Goal: Browse casually: Explore the website without a specific task or goal

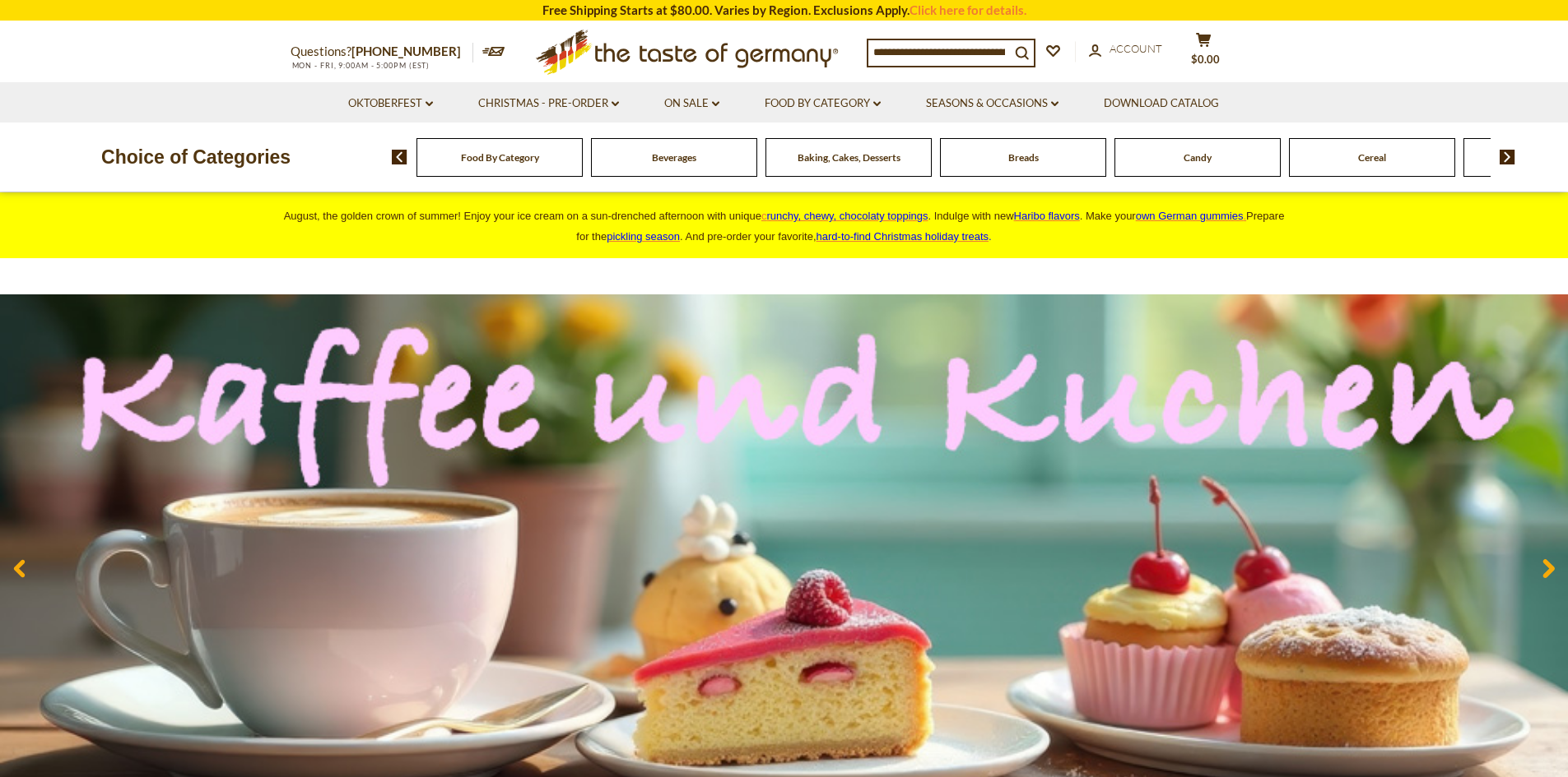
click at [583, 170] on div "Candy" at bounding box center [500, 157] width 166 height 39
click at [1201, 161] on span "Candy" at bounding box center [1197, 157] width 28 height 12
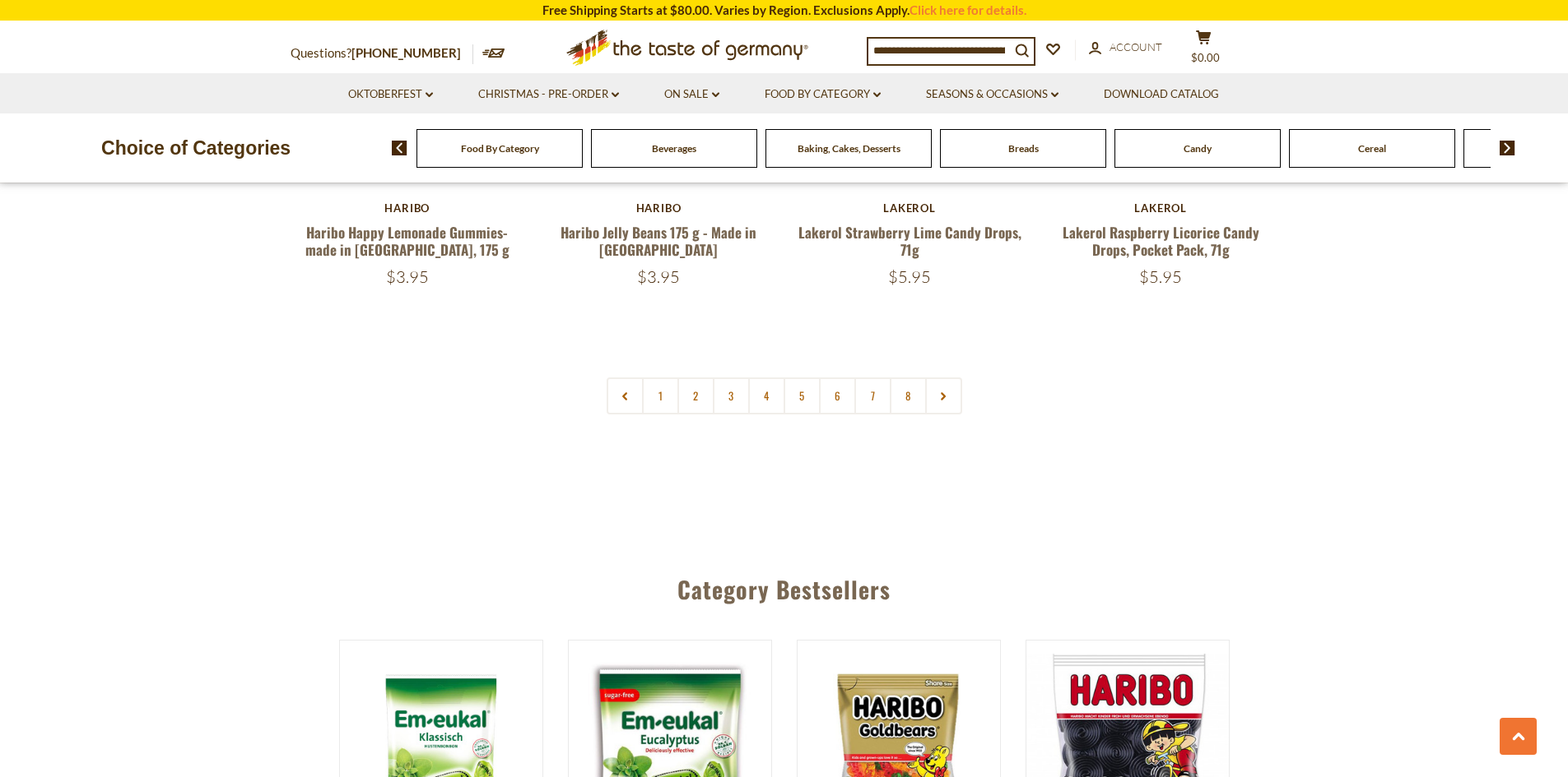
scroll to position [4031, 0]
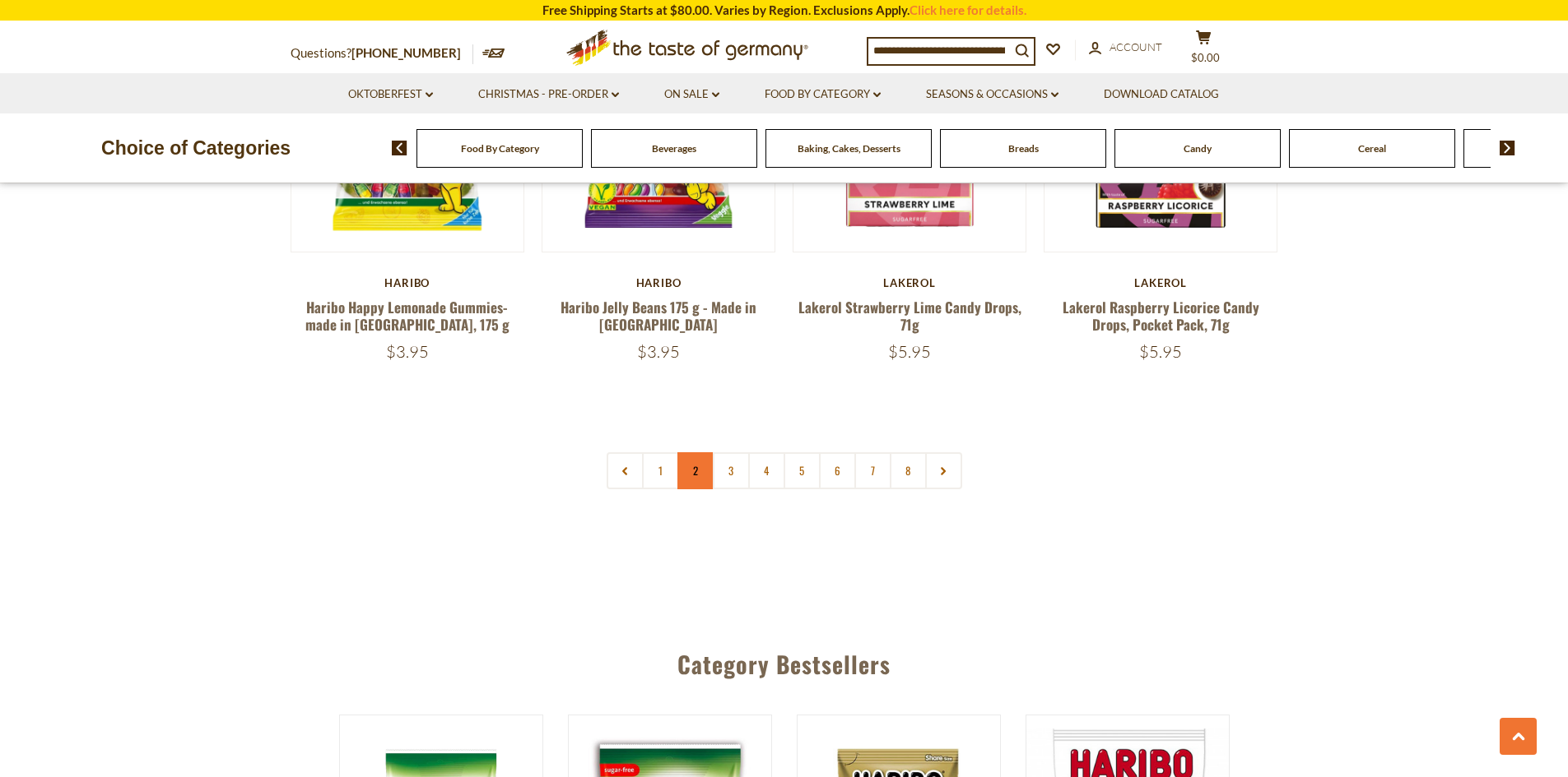
click at [693, 453] on link "2" at bounding box center [696, 471] width 37 height 37
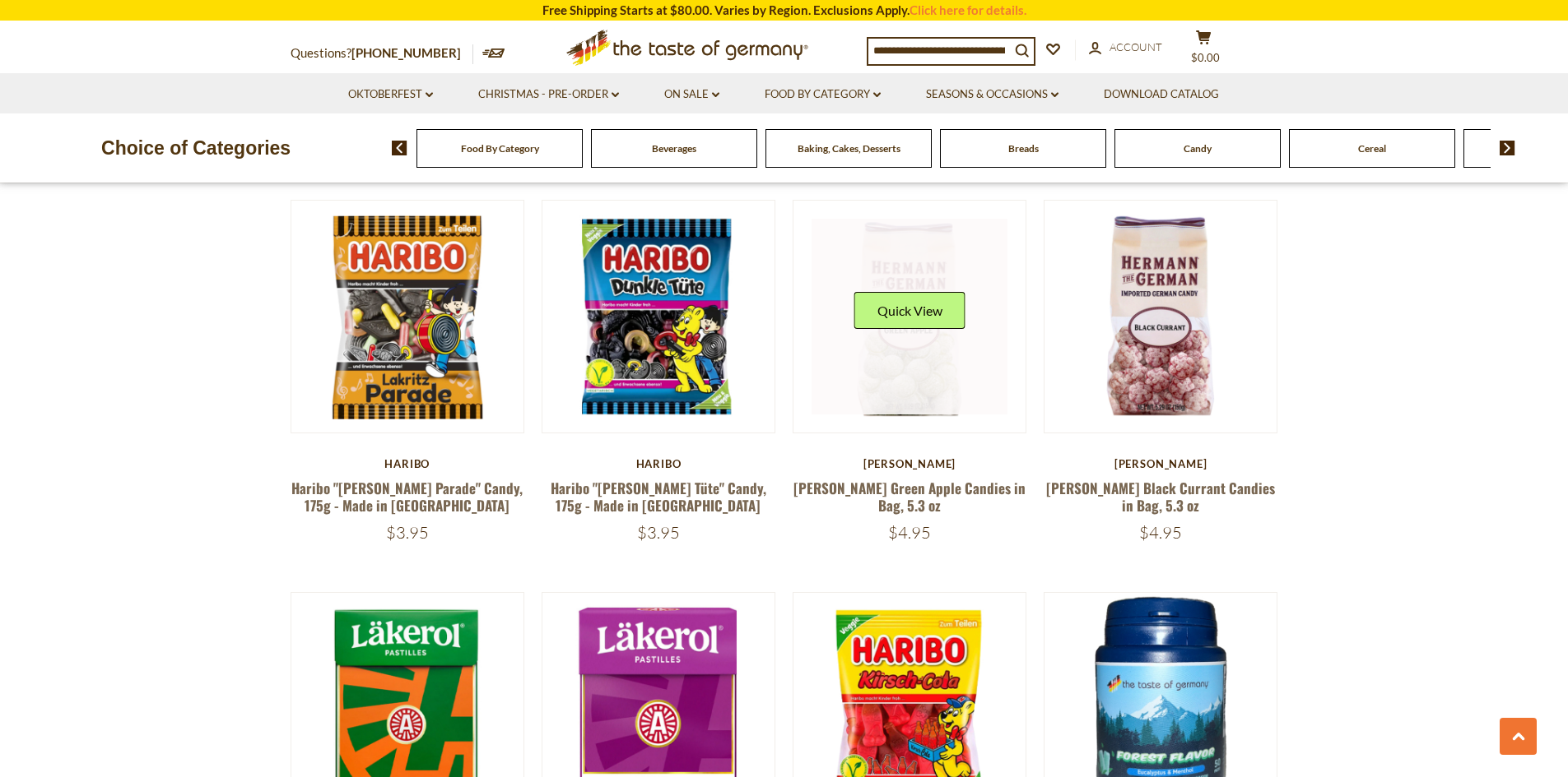
scroll to position [2995, 0]
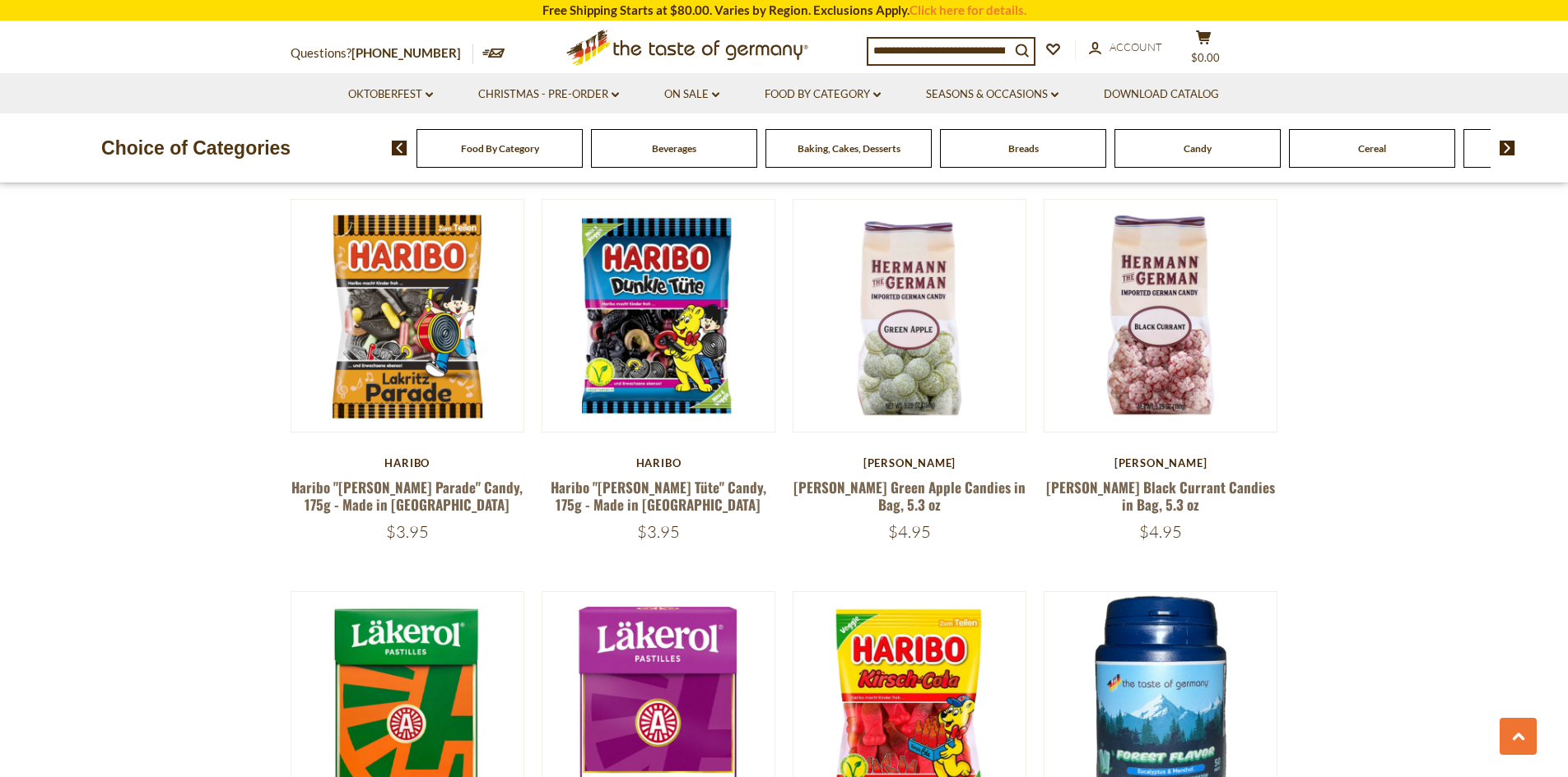
click at [952, 53] on input at bounding box center [939, 50] width 142 height 23
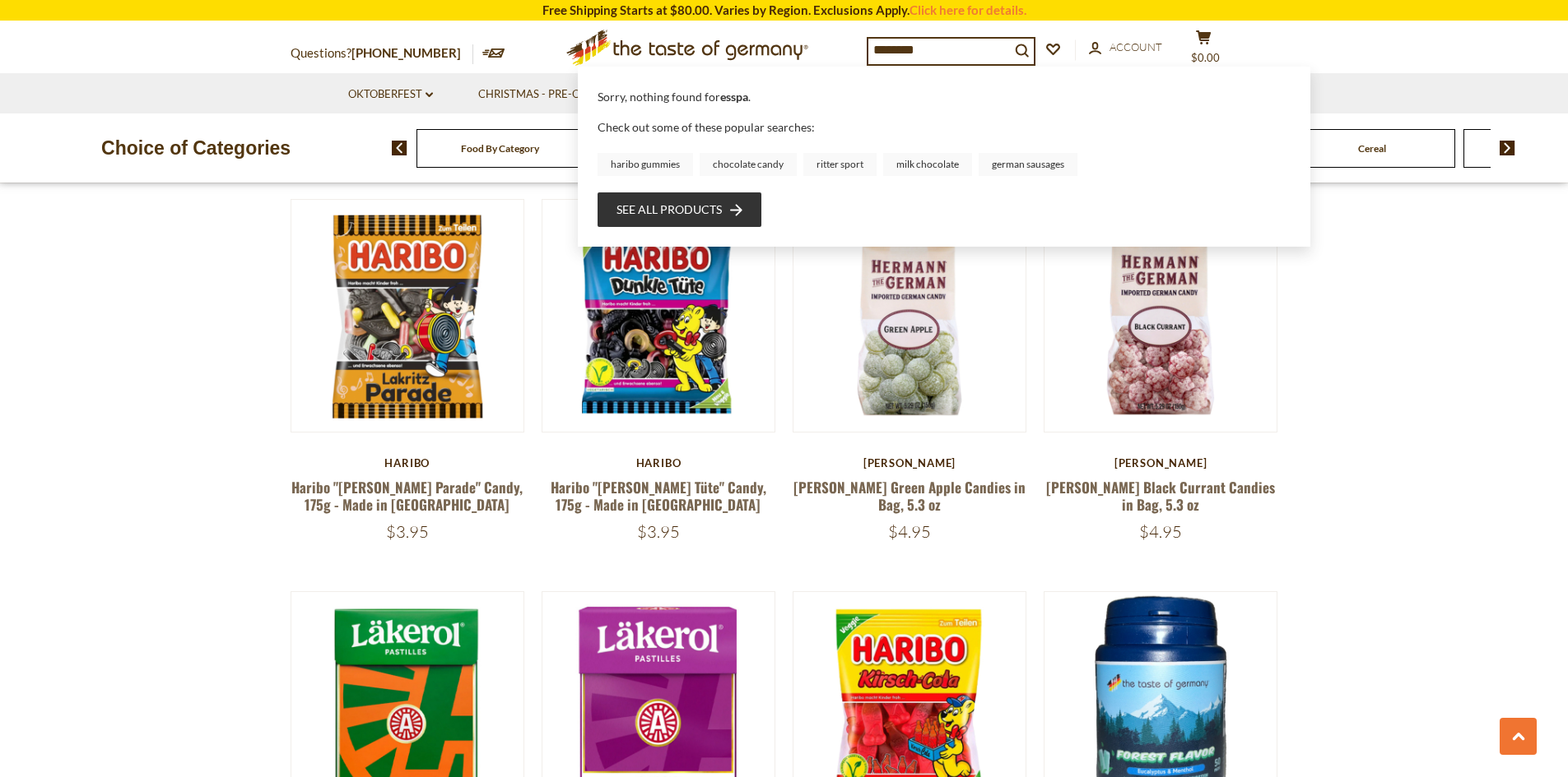
type input "*********"
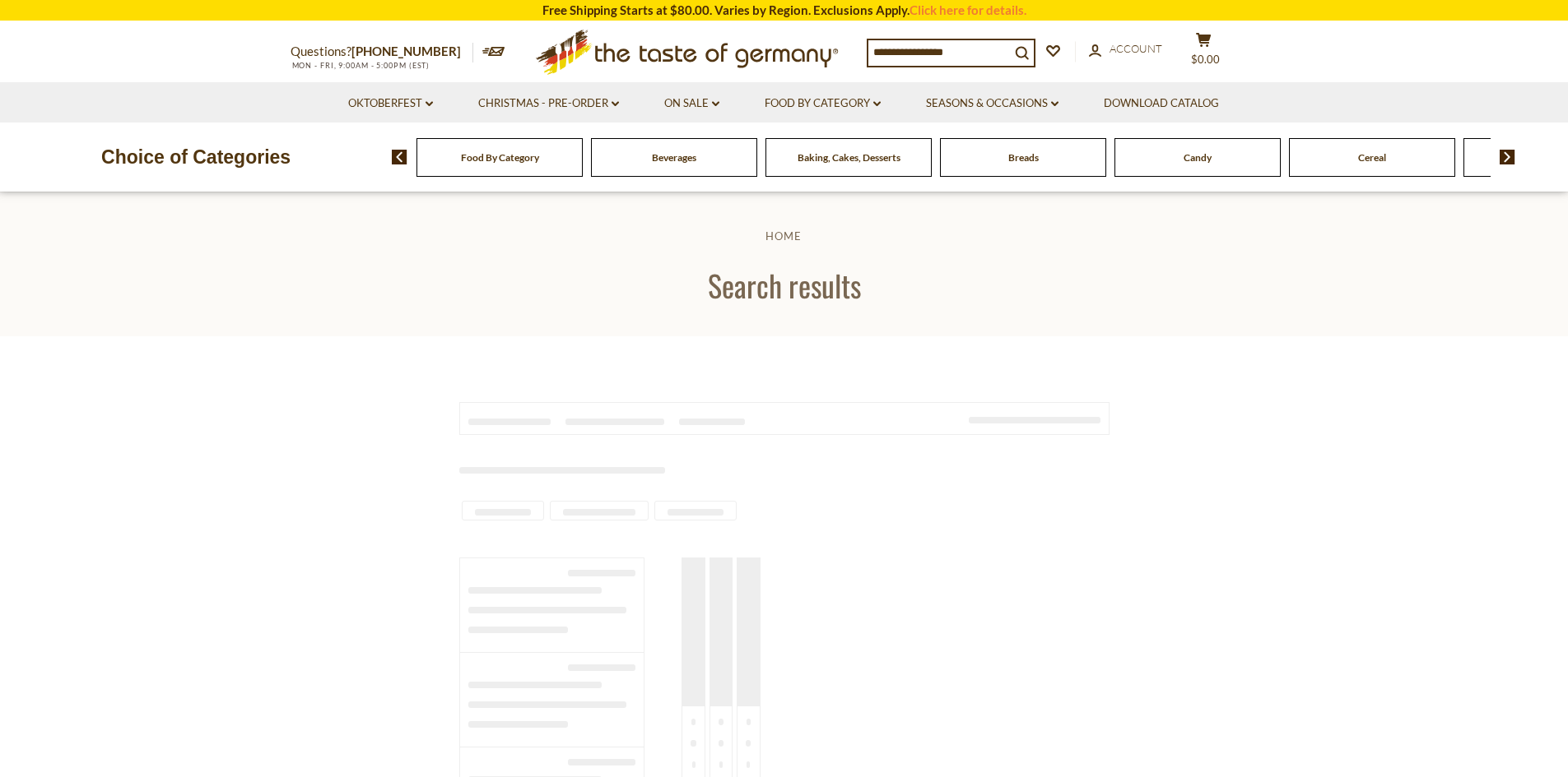
type input "*********"
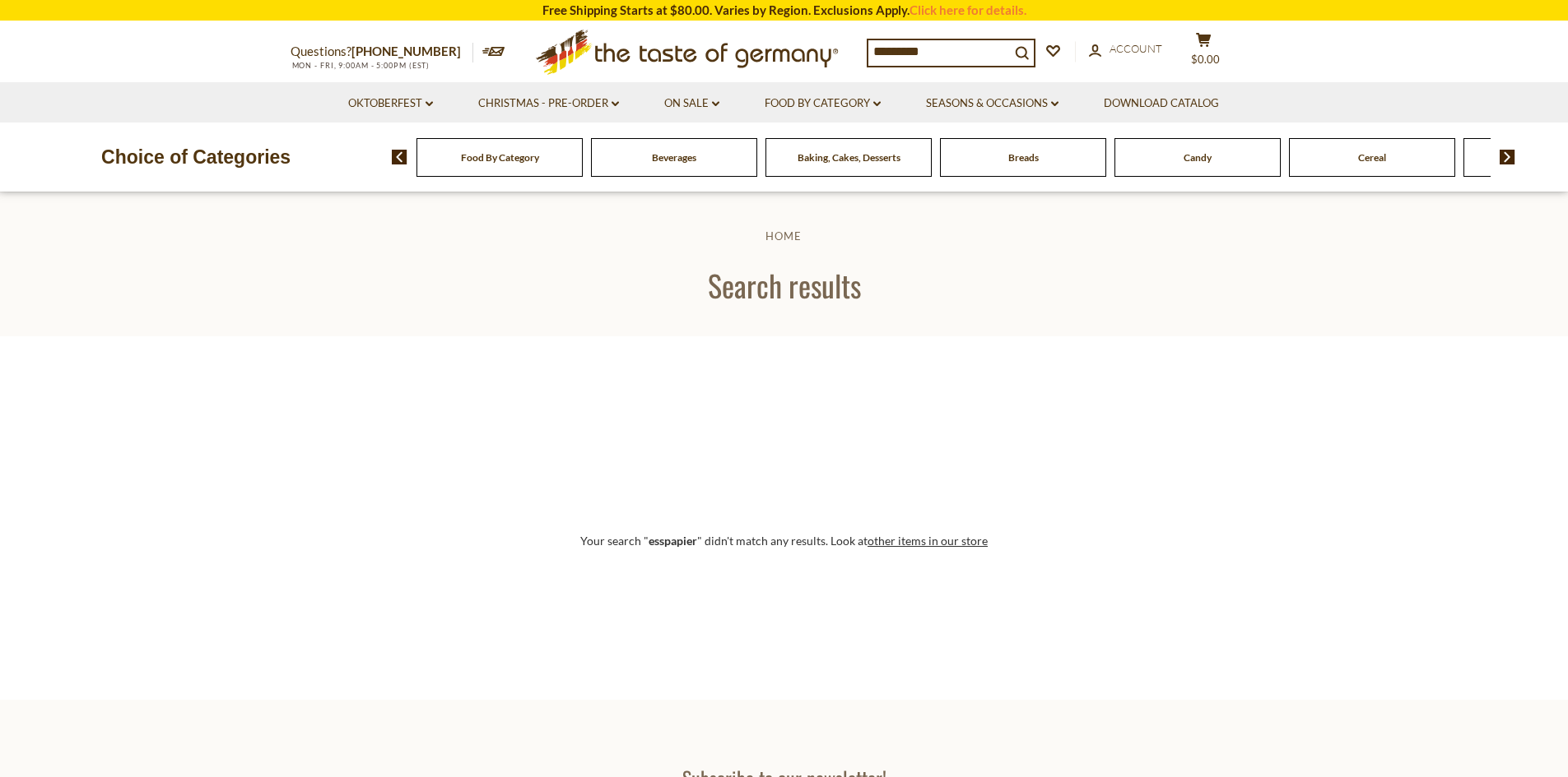
scroll to position [164, 0]
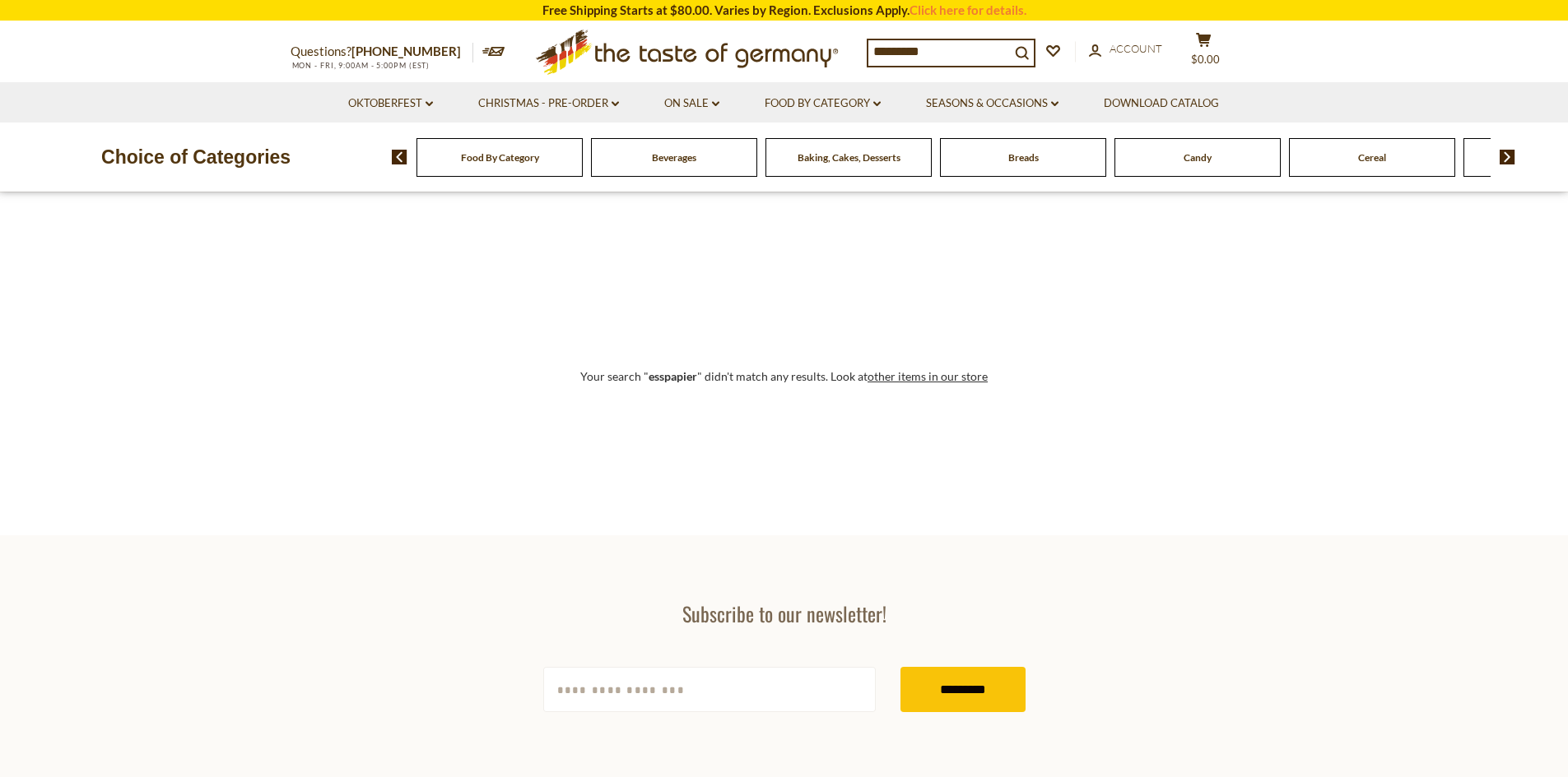
click at [1501, 164] on img at bounding box center [1508, 156] width 16 height 15
click at [1503, 161] on img at bounding box center [1508, 156] width 16 height 15
click at [1269, 162] on span "Coffee, Cocoa & Tea" at bounding box center [1285, 157] width 87 height 12
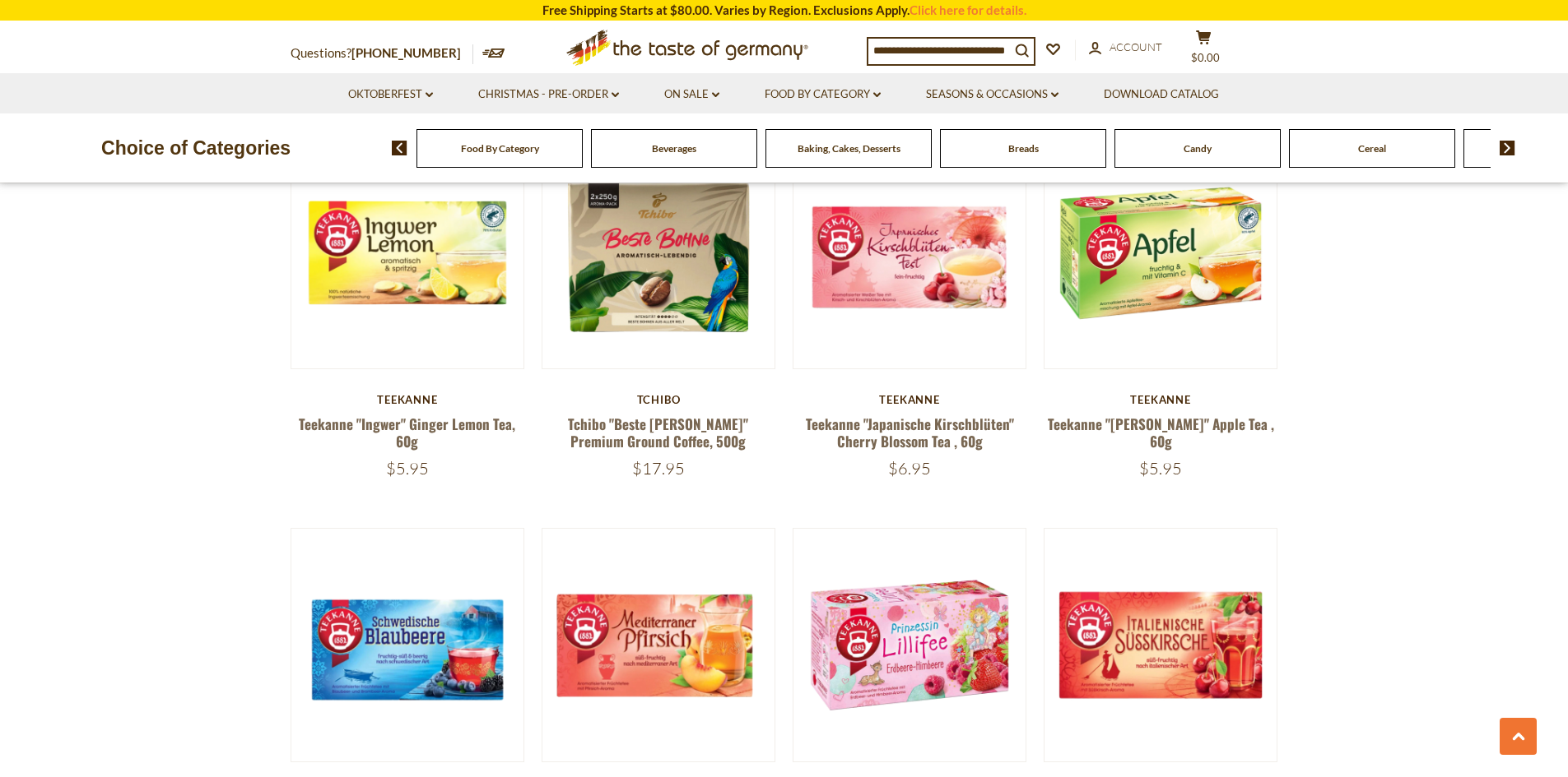
scroll to position [1070, 0]
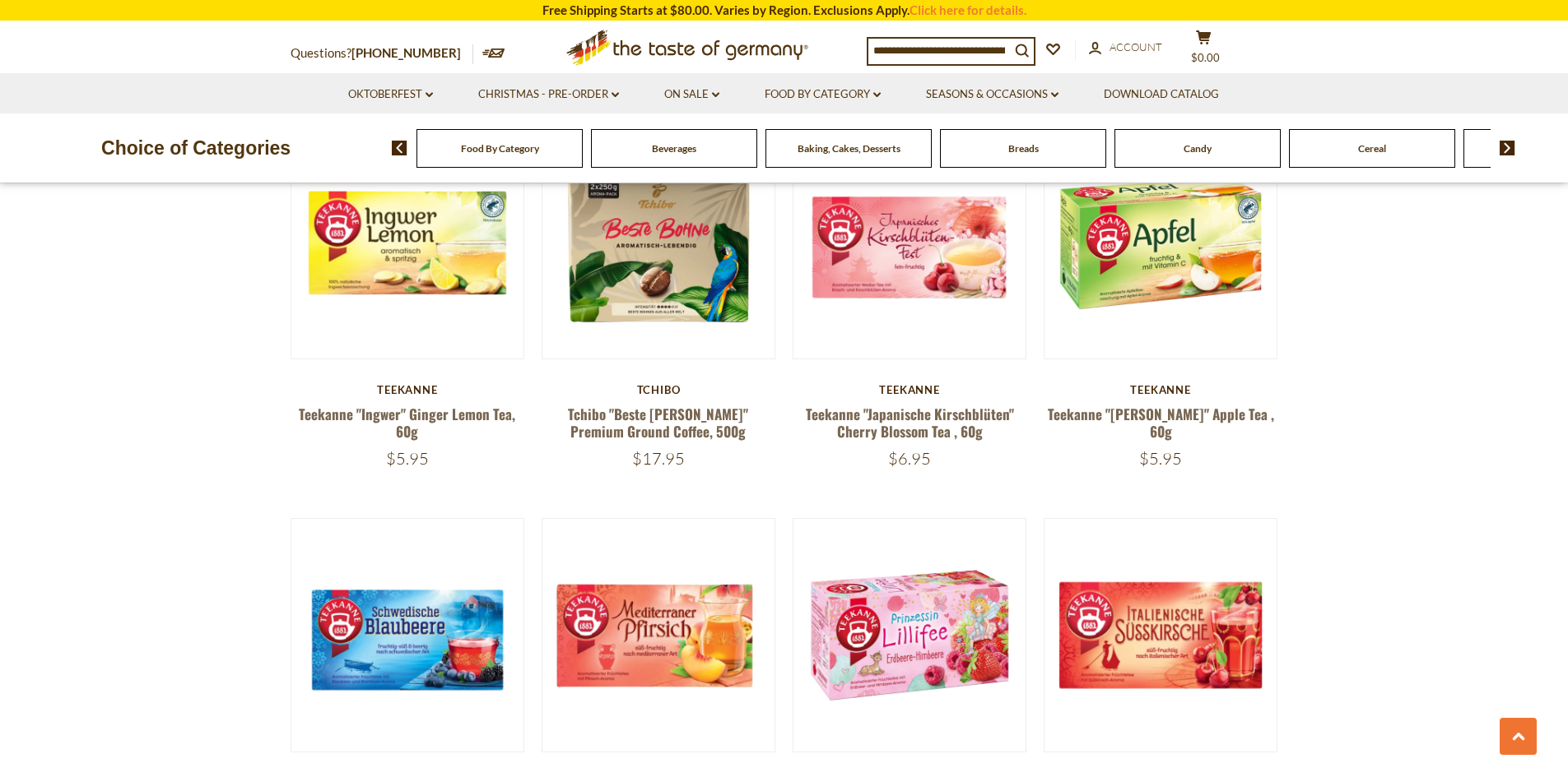
click at [695, 149] on span "Beverages" at bounding box center [674, 149] width 44 height 12
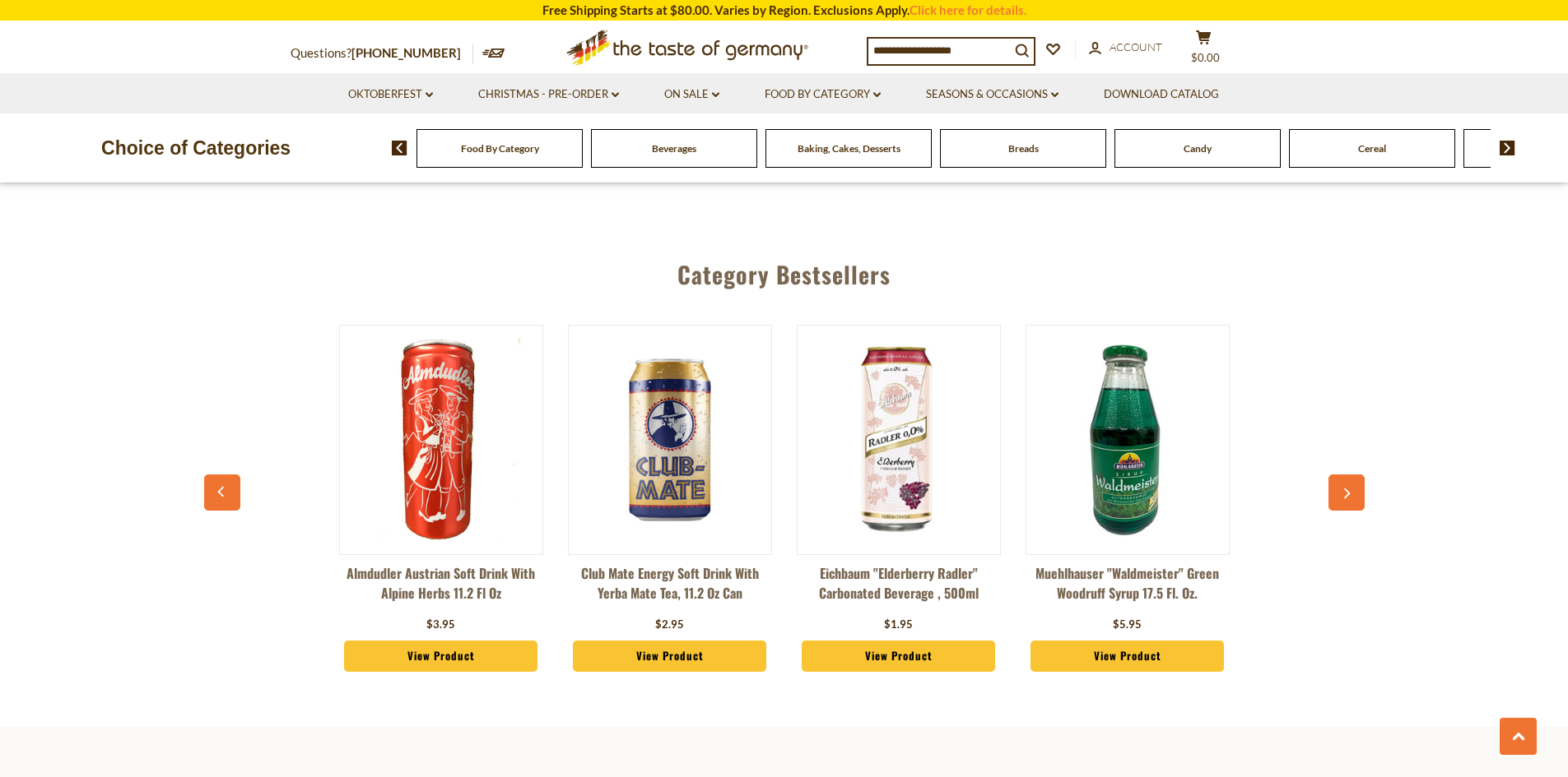
scroll to position [3784, 0]
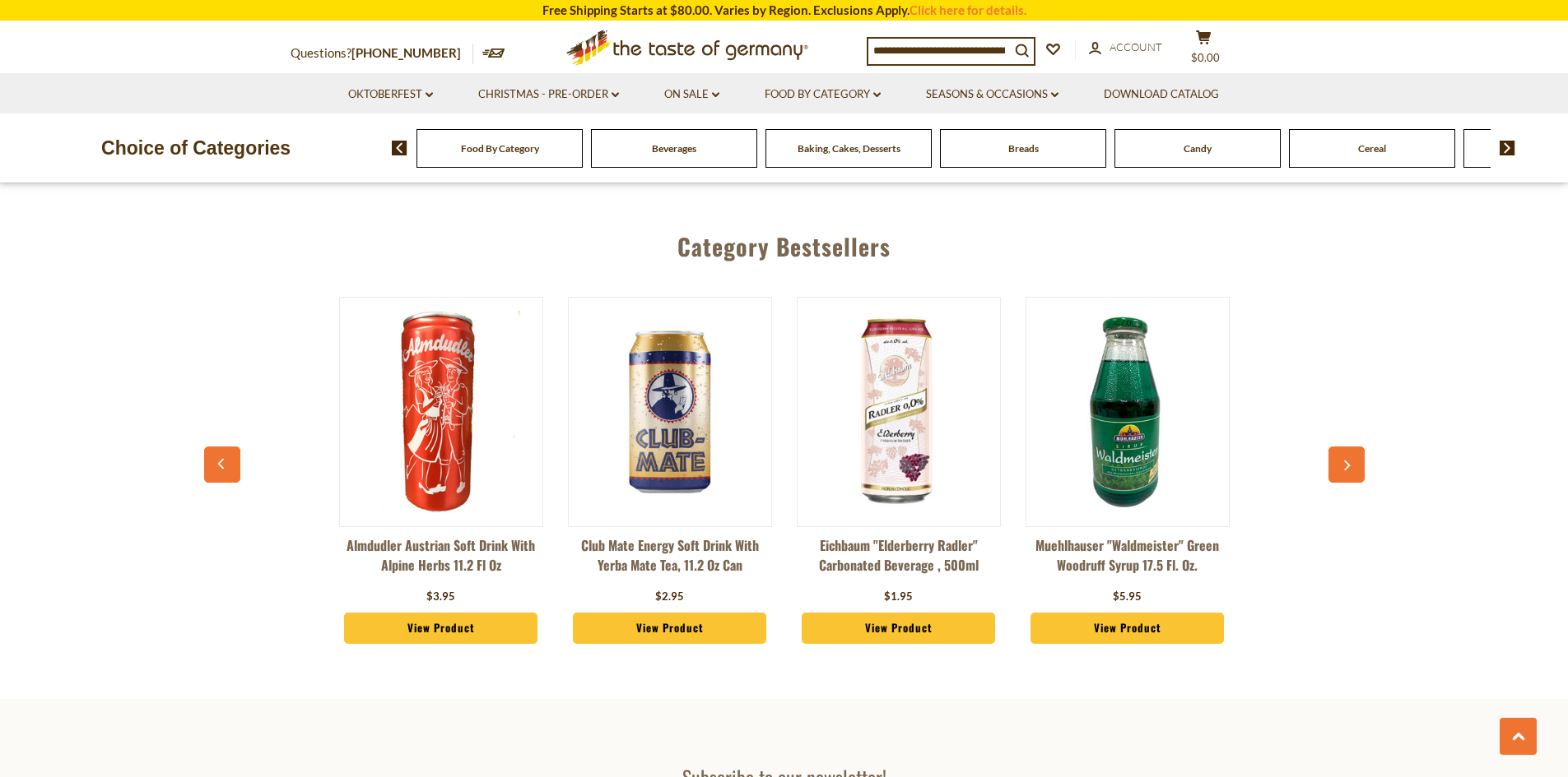
click at [1347, 467] on icon "button" at bounding box center [1346, 466] width 11 height 11
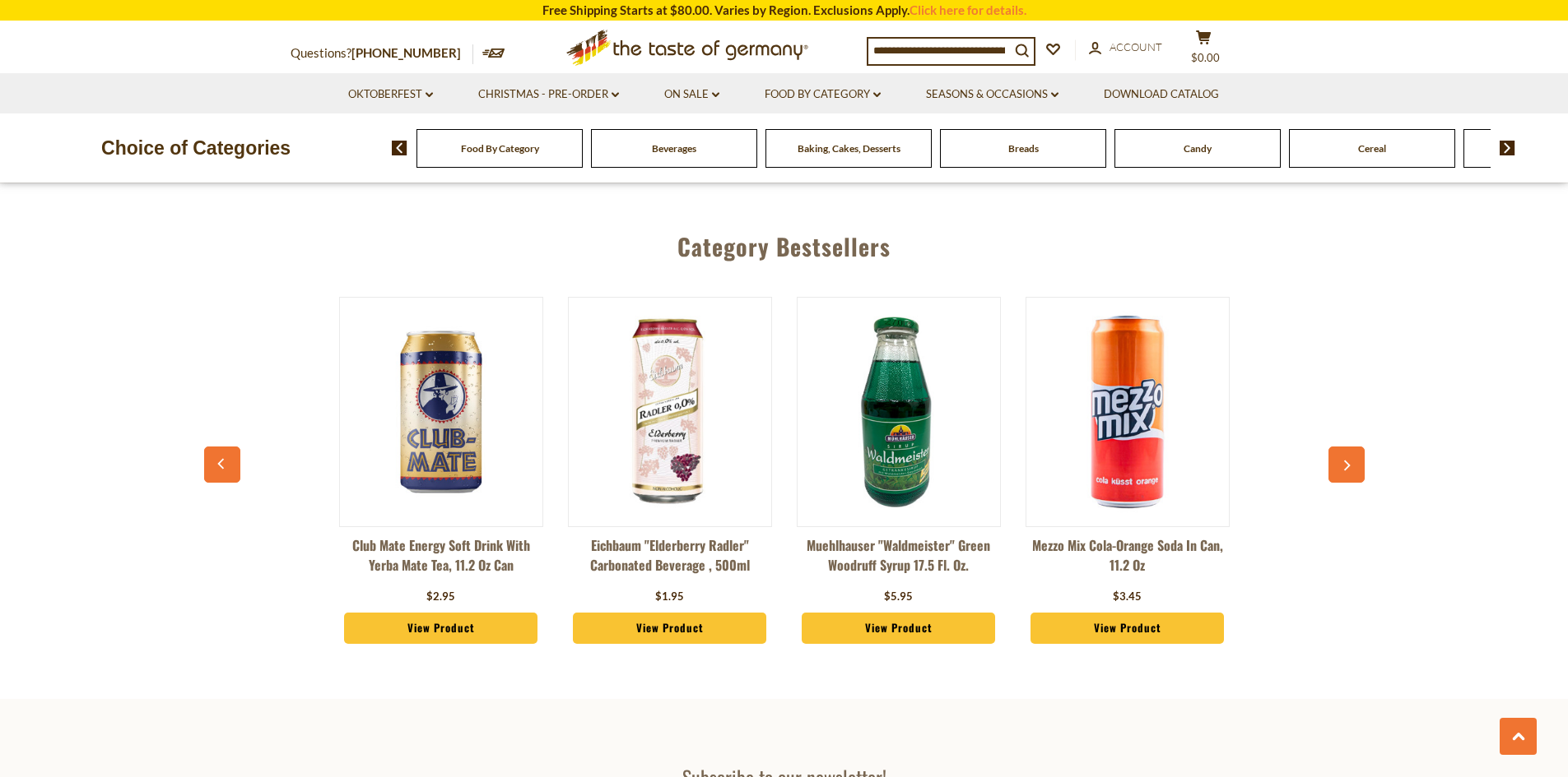
click at [1347, 467] on icon "button" at bounding box center [1346, 466] width 11 height 11
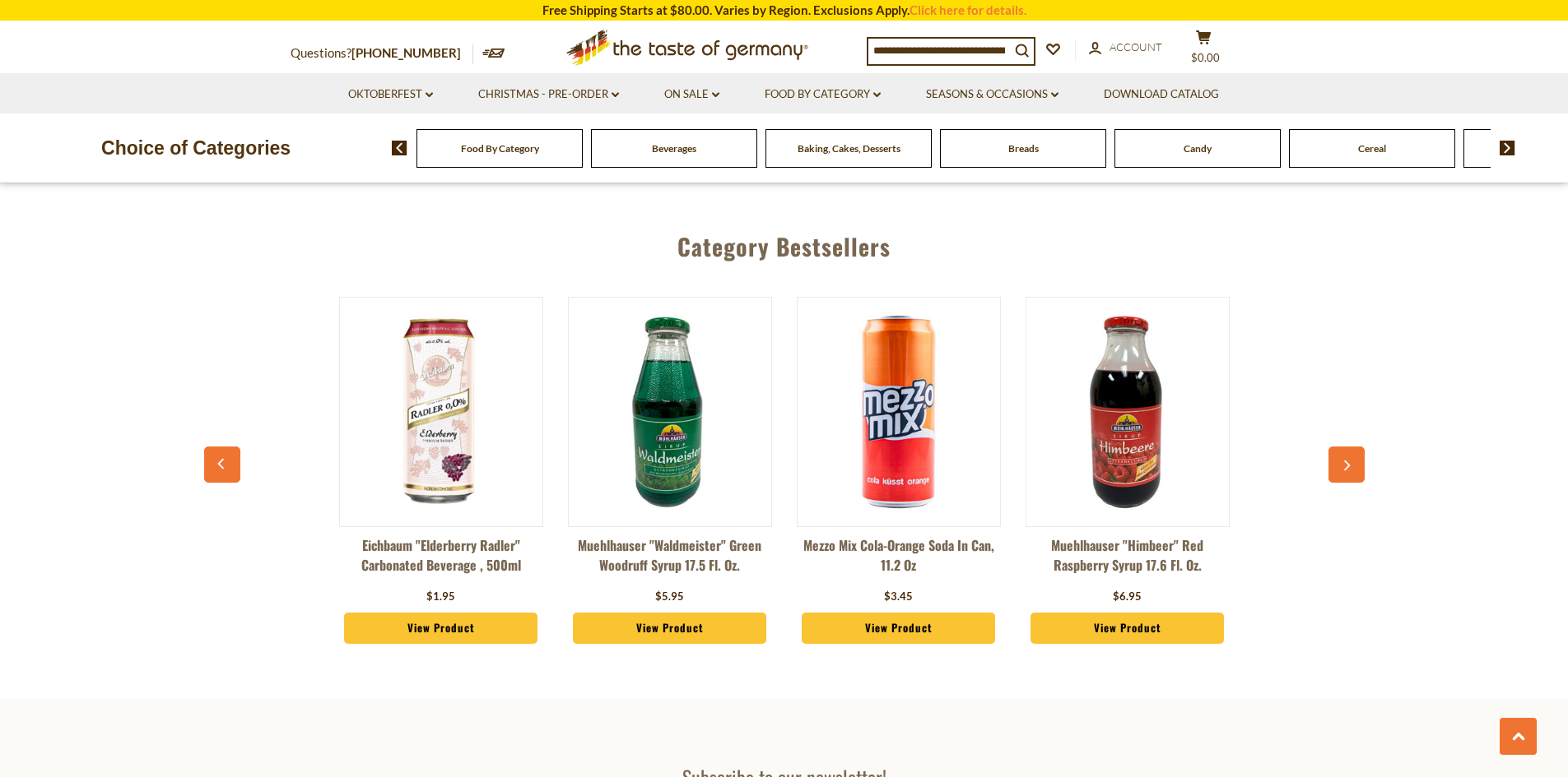
click at [1347, 467] on icon "button" at bounding box center [1346, 466] width 11 height 11
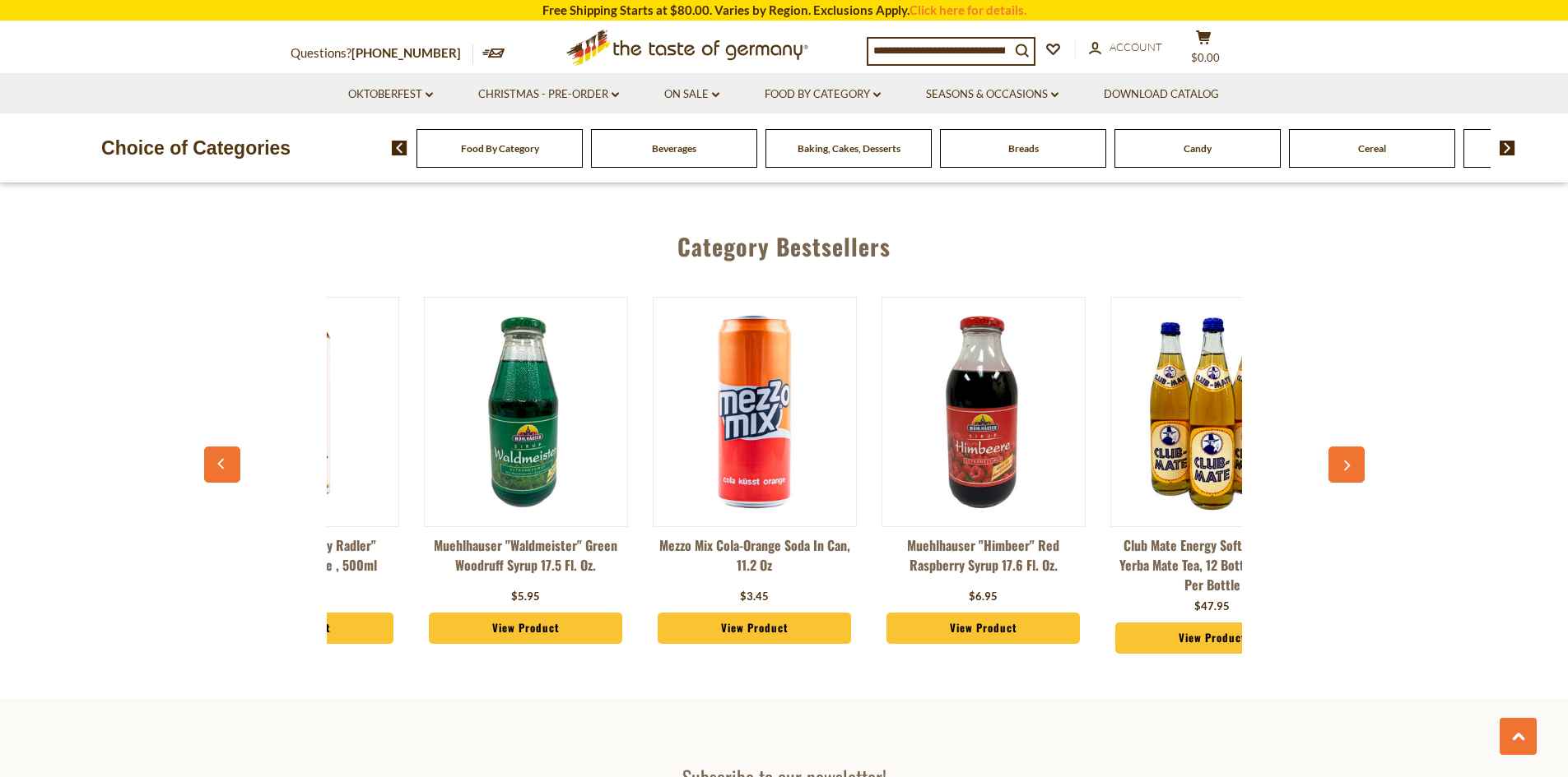
click at [1346, 467] on icon "button" at bounding box center [1346, 466] width 11 height 11
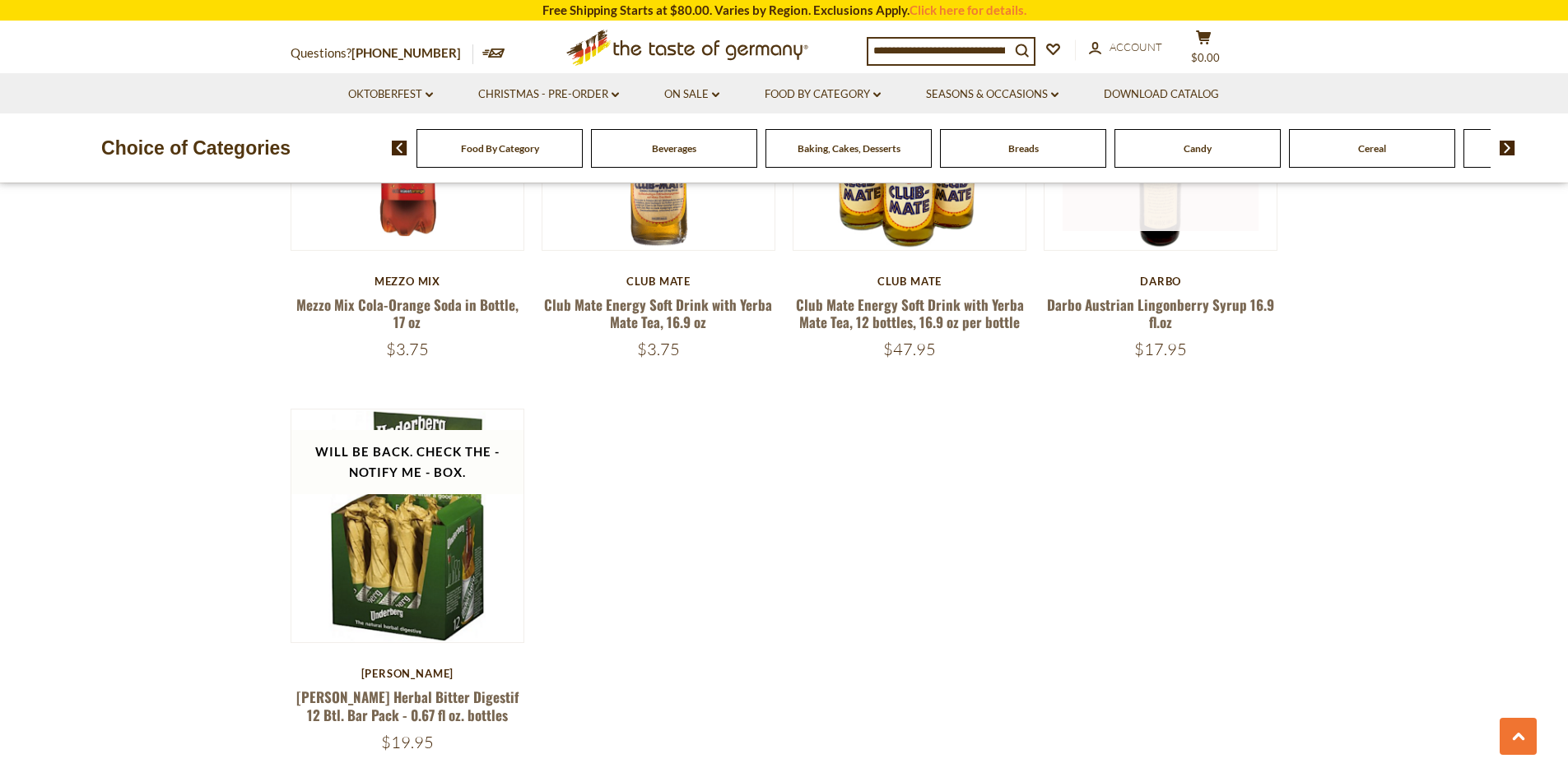
scroll to position [2715, 0]
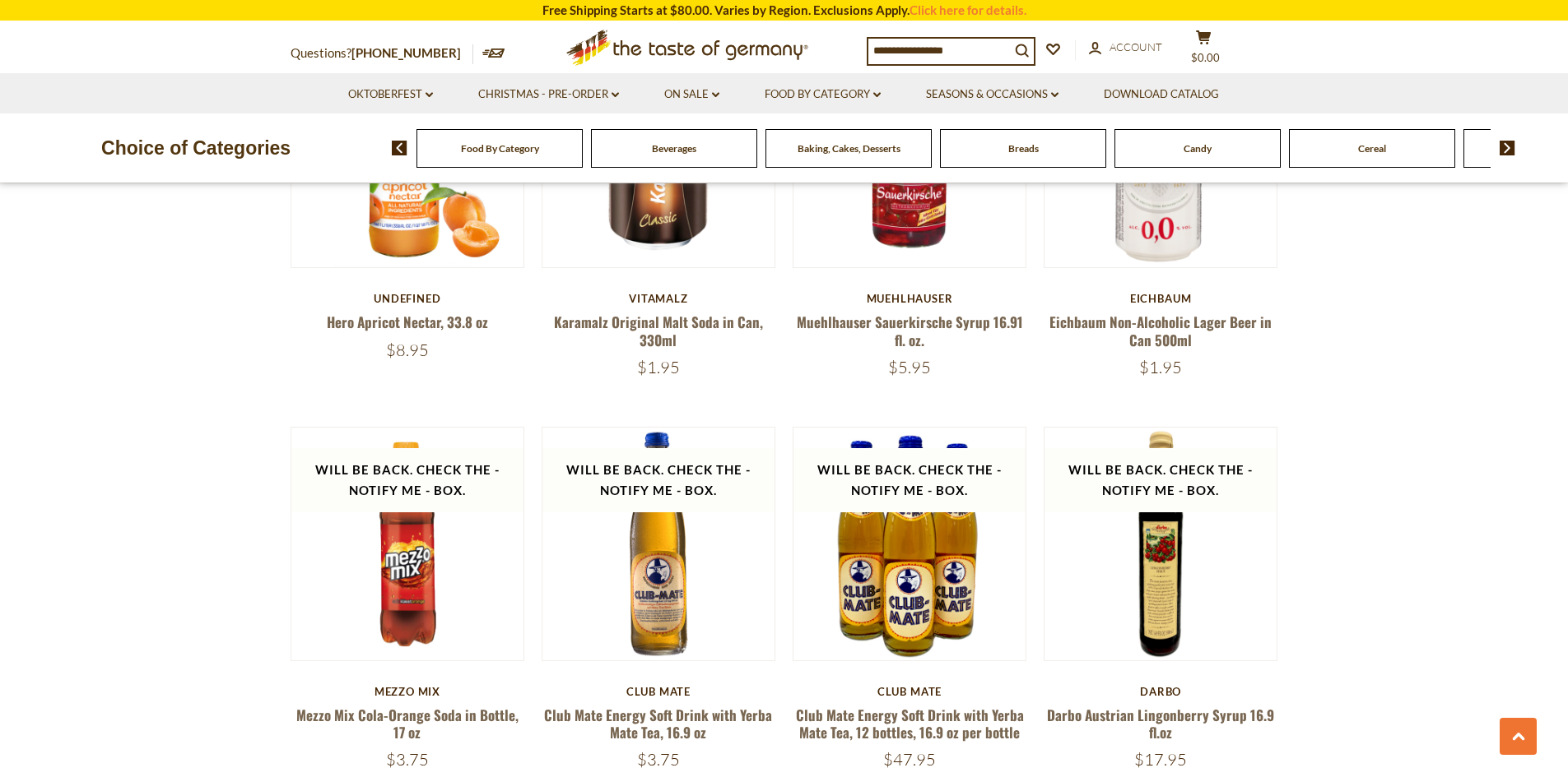
click at [830, 150] on span "Baking, Cakes, Desserts" at bounding box center [849, 149] width 103 height 12
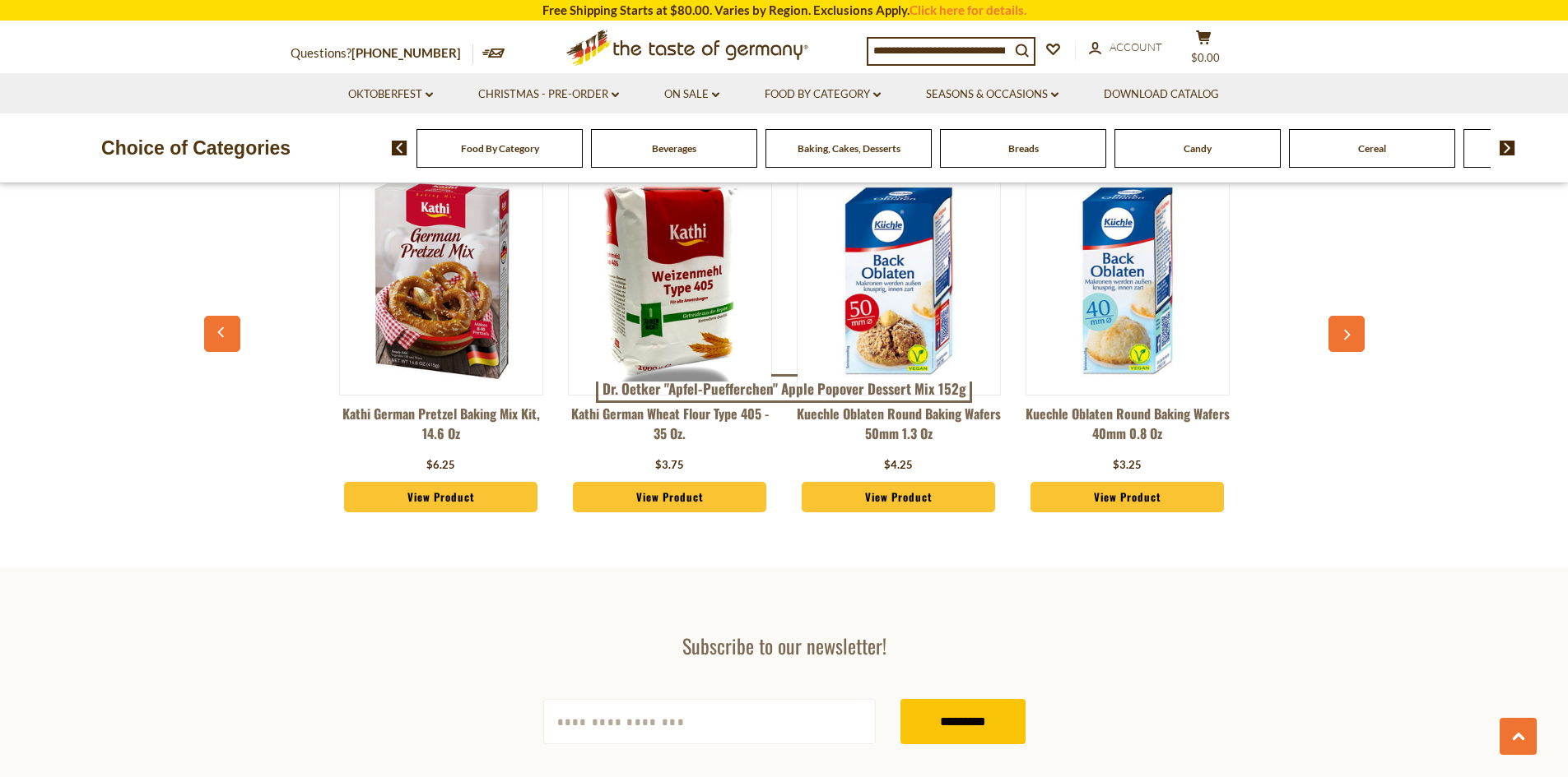
scroll to position [4524, 0]
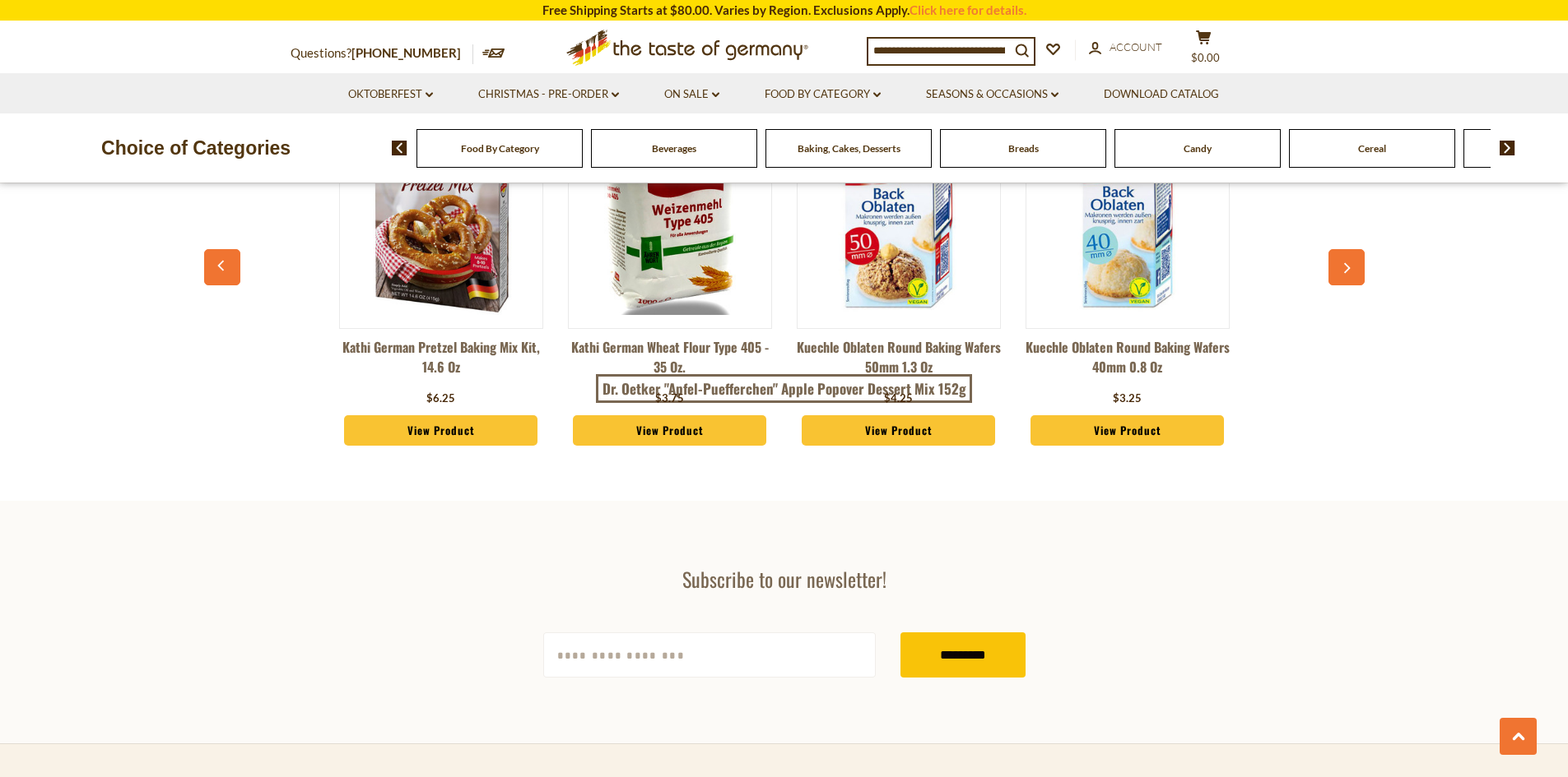
click at [583, 147] on div "Breads" at bounding box center [500, 149] width 166 height 39
click at [1036, 148] on span "Breads" at bounding box center [1023, 149] width 30 height 12
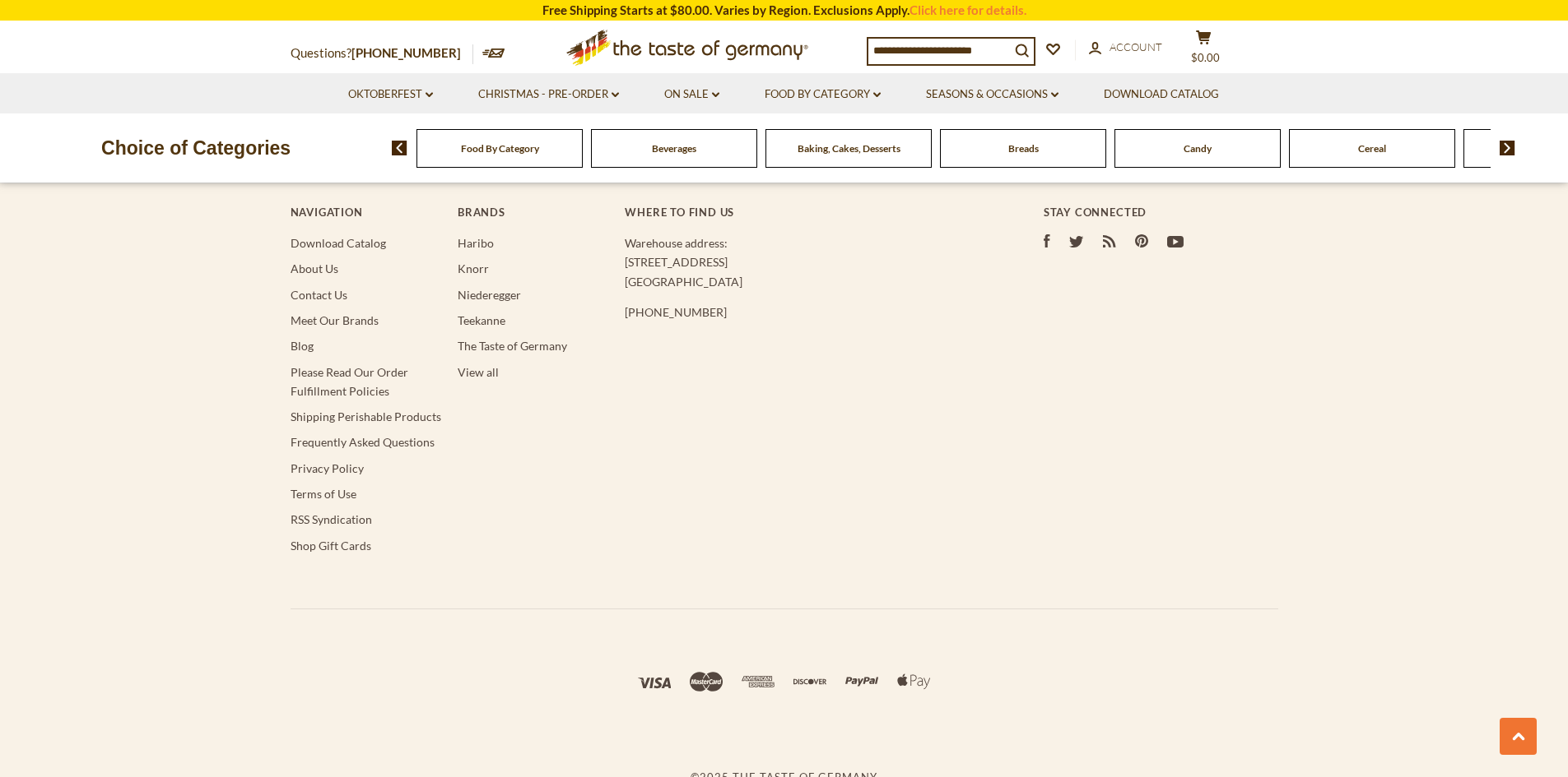
scroll to position [5135, 0]
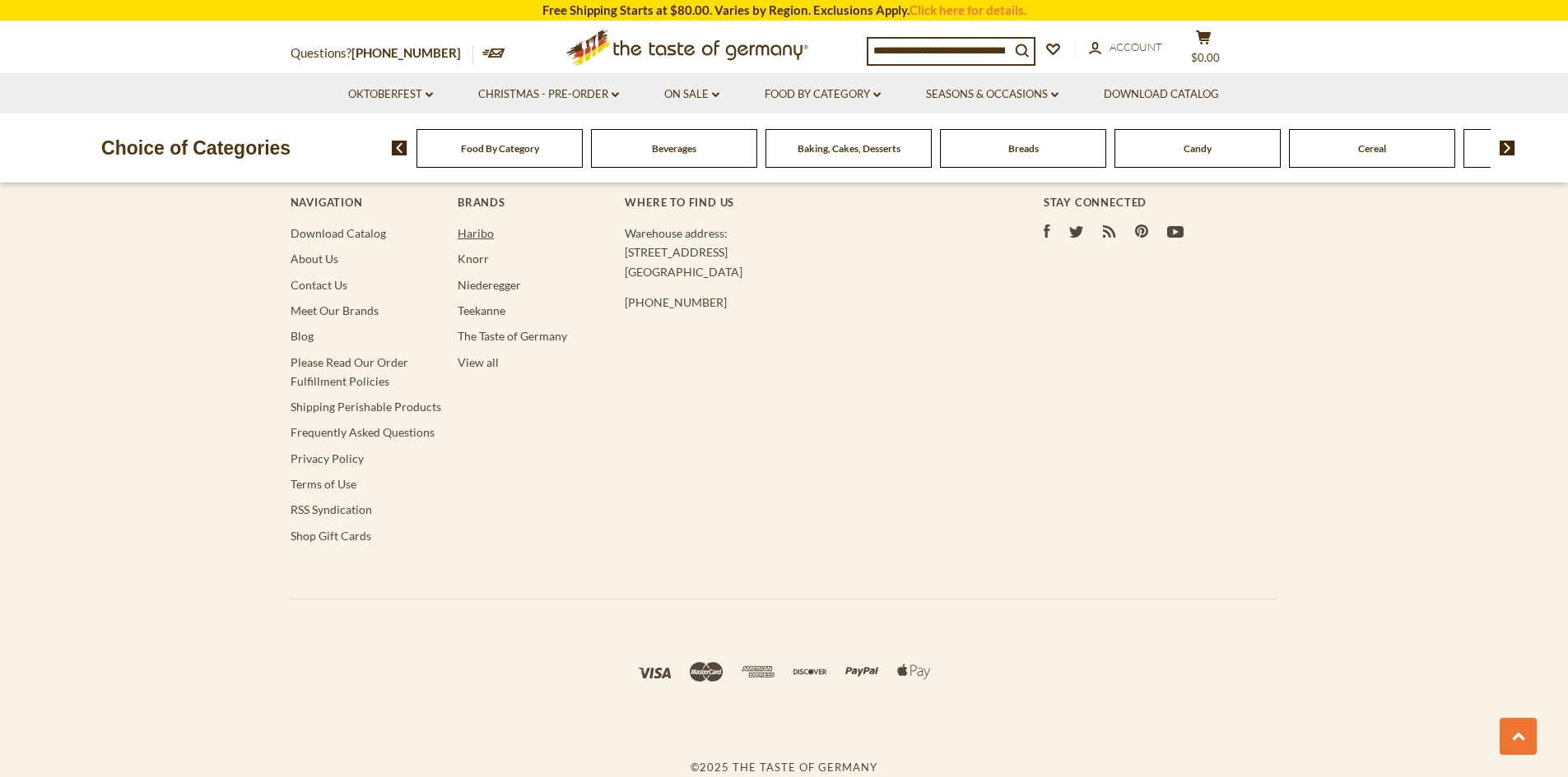
click at [465, 232] on link "Haribo" at bounding box center [475, 233] width 36 height 14
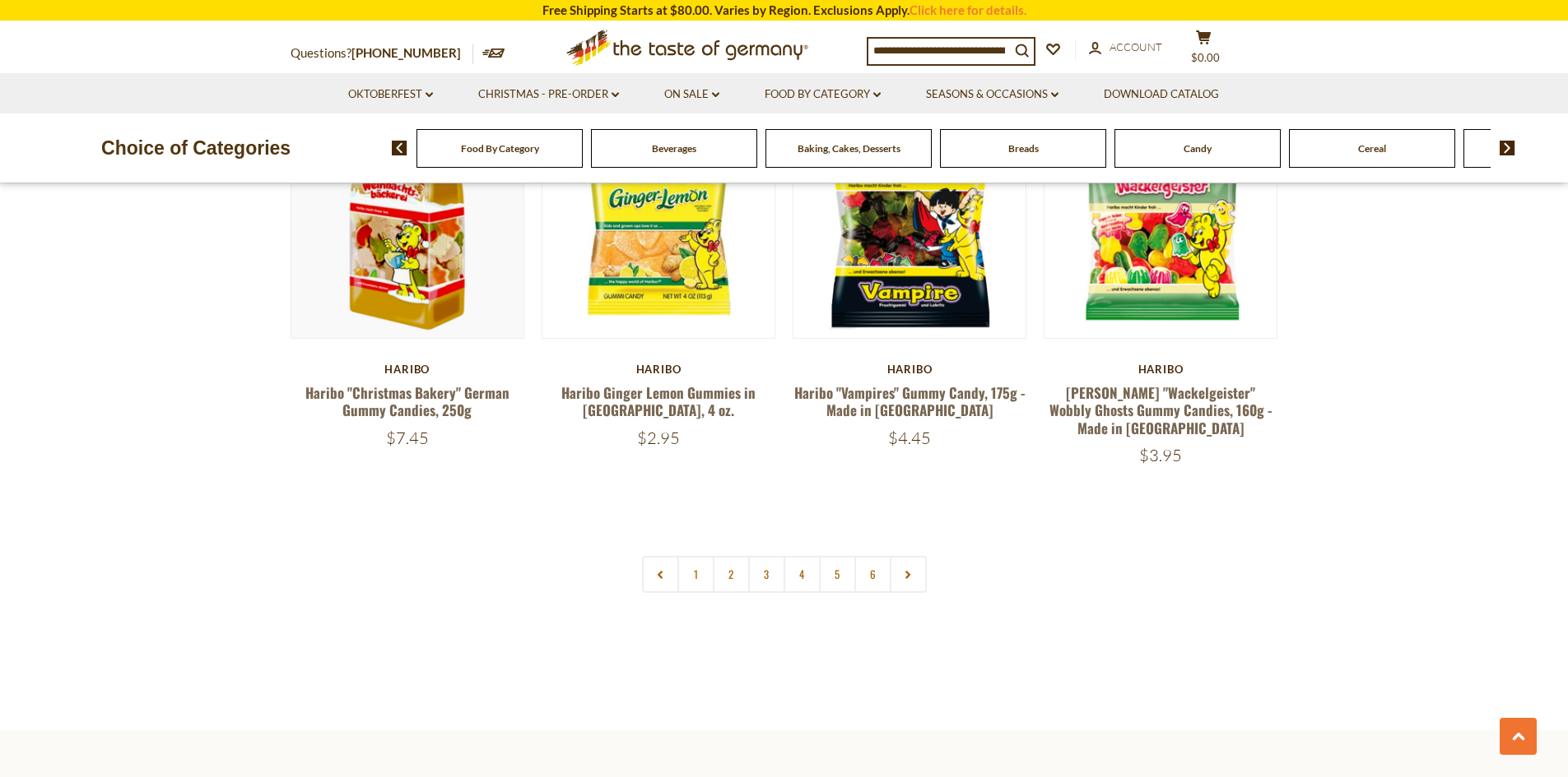
scroll to position [3702, 0]
